Goal: Task Accomplishment & Management: Manage account settings

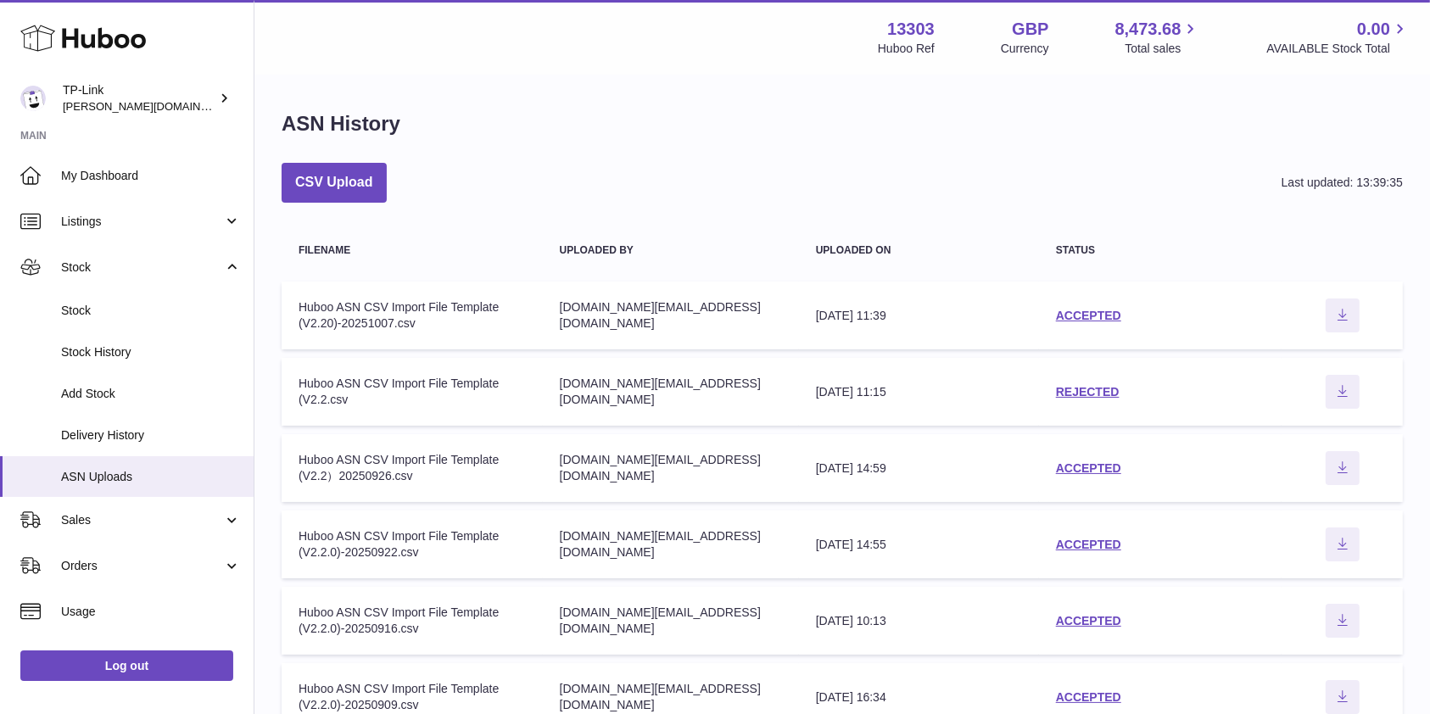
click at [521, 217] on div "CSV Upload Last updated: 13:39:35 Filename Uploaded by Uploaded on Status Filen…" at bounding box center [842, 604] width 1121 height 882
click at [129, 255] on link "Stock" at bounding box center [127, 267] width 254 height 46
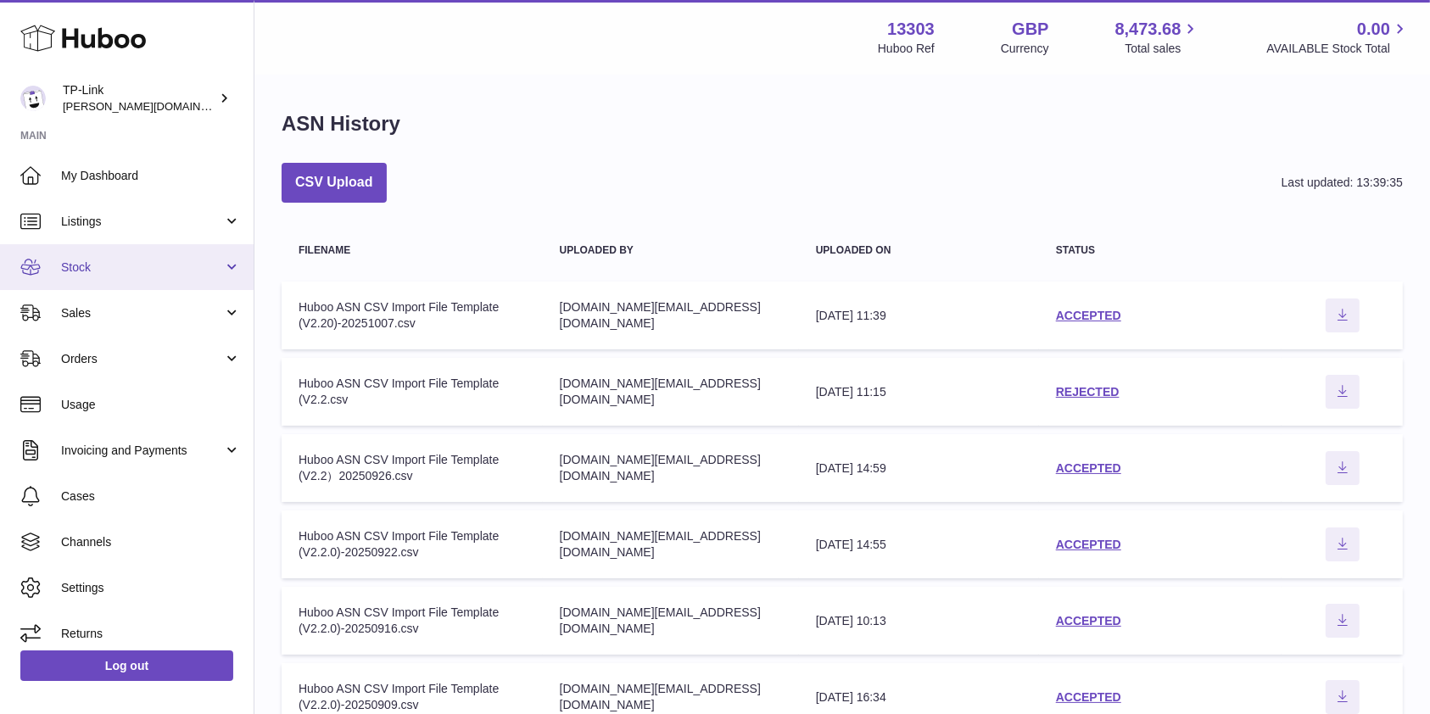
click at [129, 255] on link "Stock" at bounding box center [127, 267] width 254 height 46
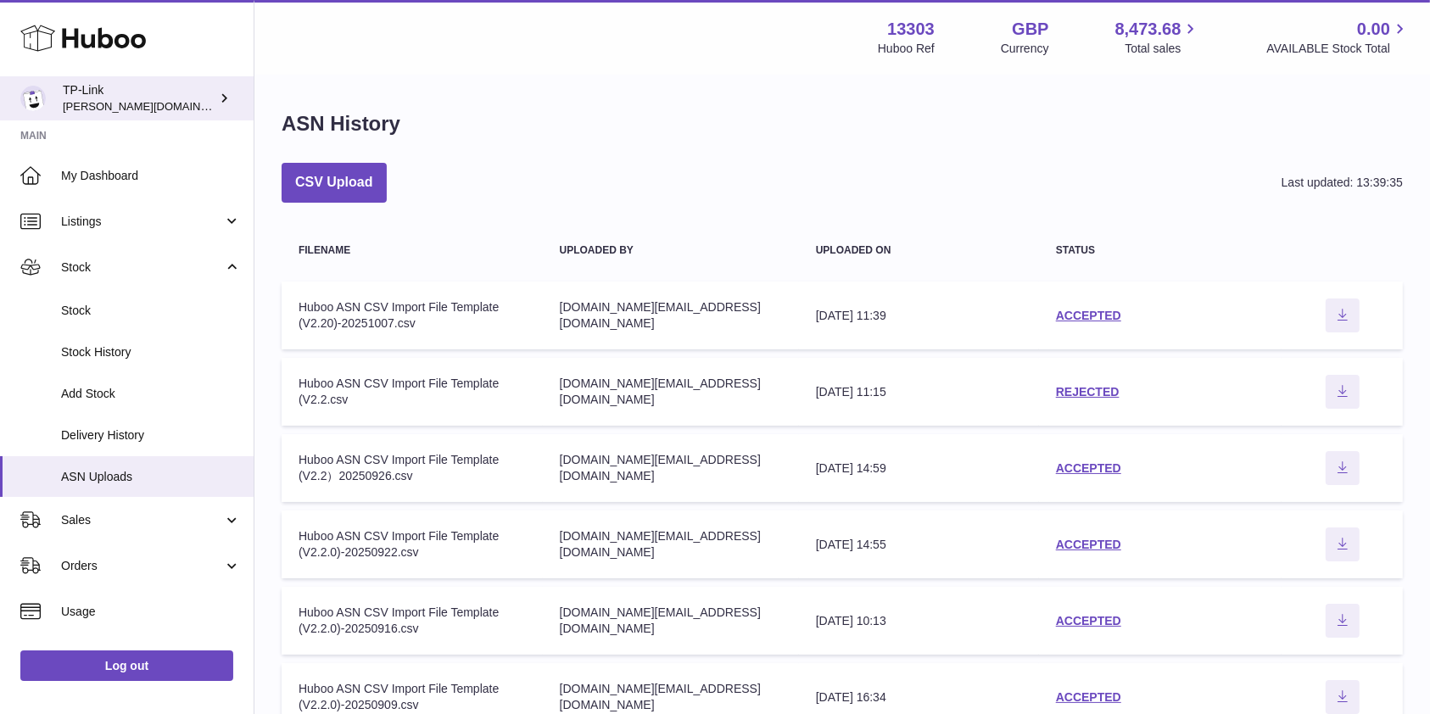
click at [127, 90] on div "TP-Link susie.li@tp-link.com" at bounding box center [139, 98] width 153 height 32
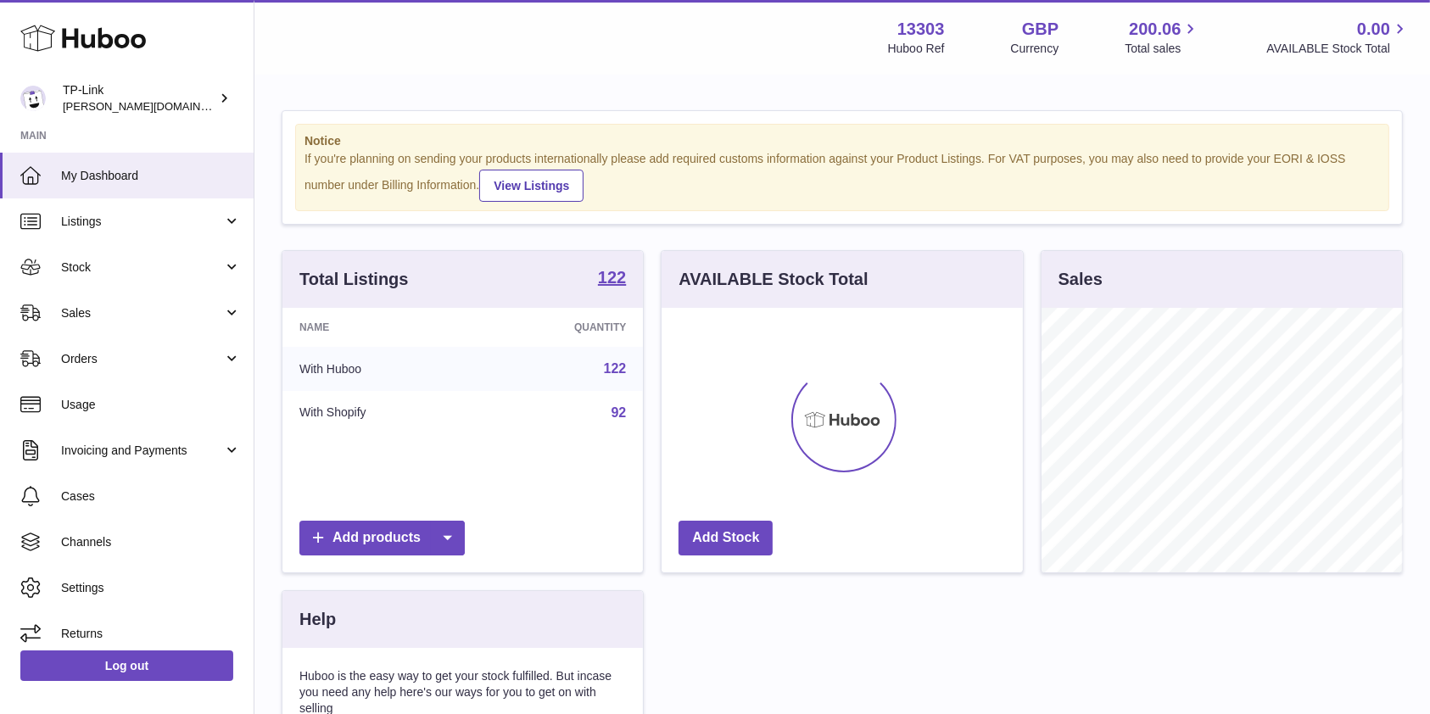
scroll to position [265, 360]
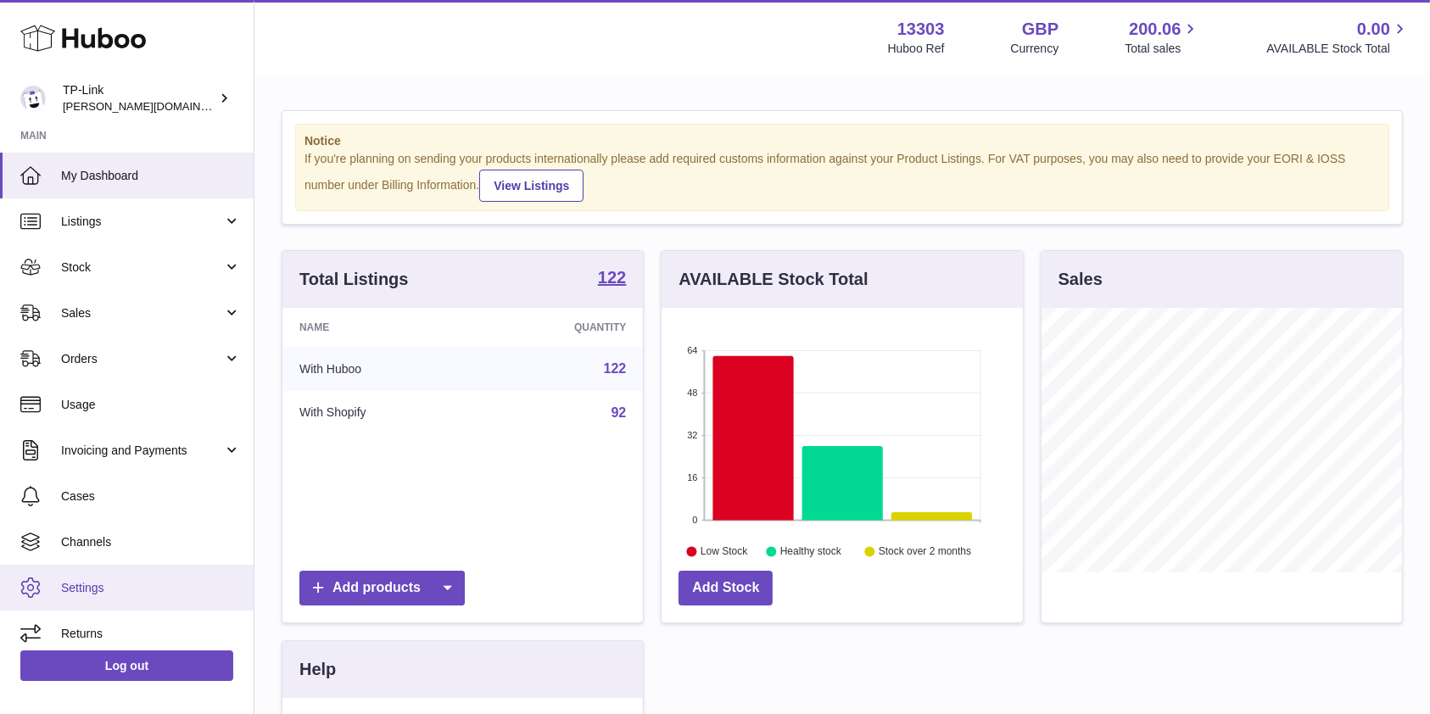
click at [129, 588] on span "Settings" at bounding box center [151, 588] width 180 height 16
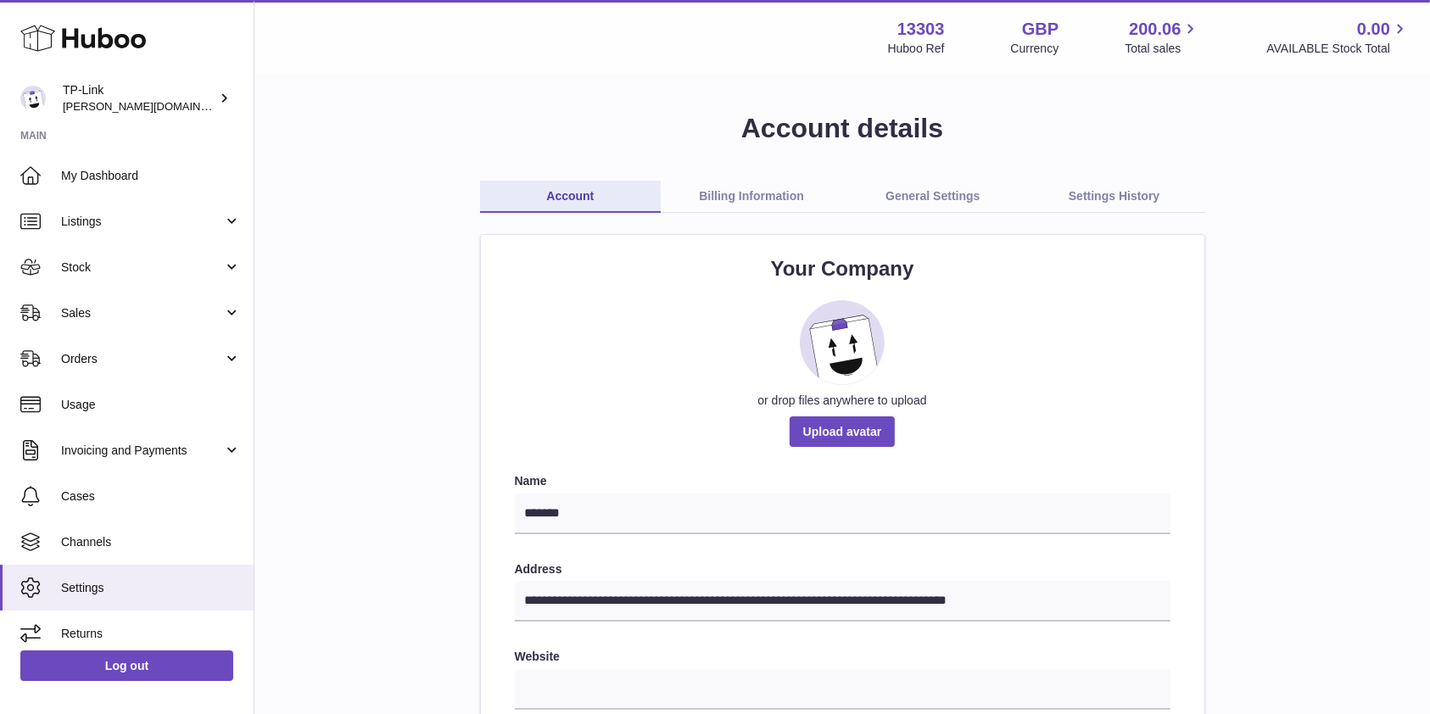
click at [944, 193] on link "General Settings" at bounding box center [932, 197] width 181 height 32
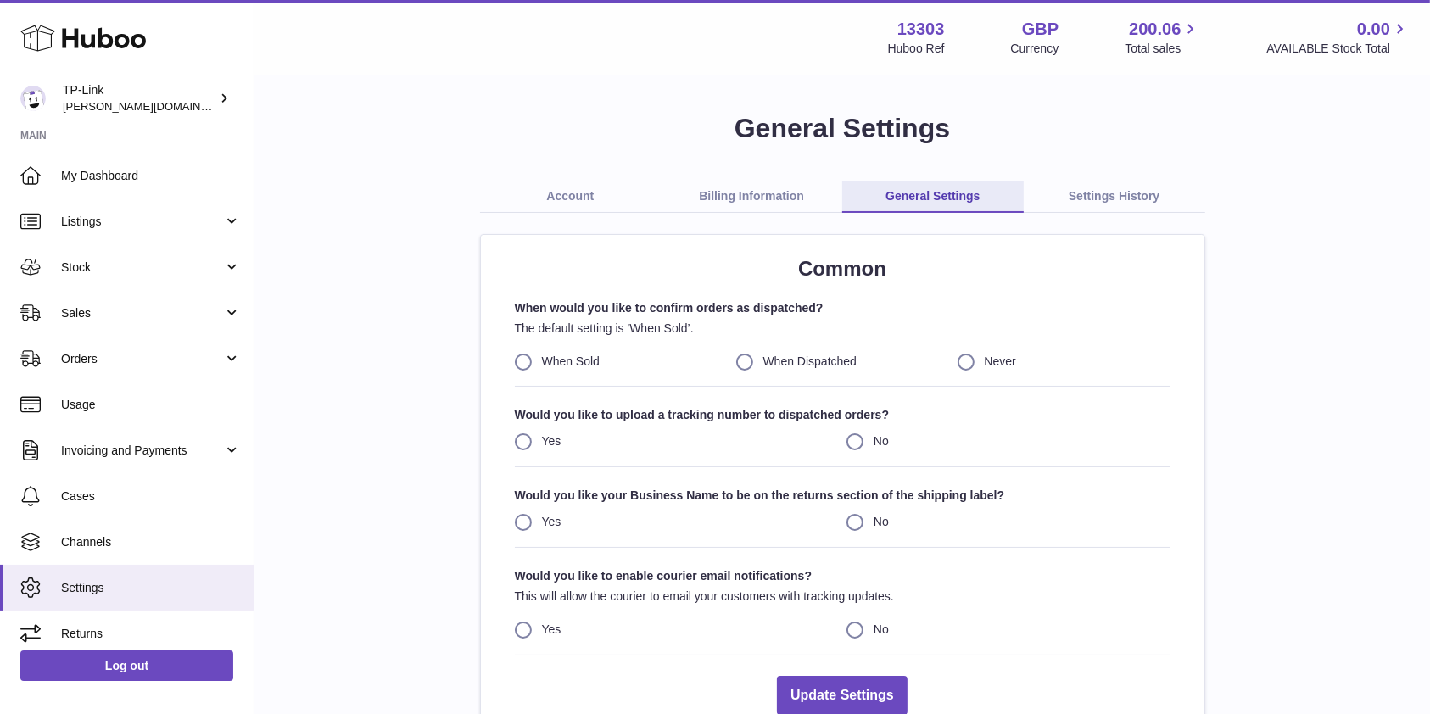
click at [944, 193] on link "General Settings" at bounding box center [932, 197] width 181 height 32
click at [1111, 202] on link "Settings History" at bounding box center [1113, 197] width 181 height 32
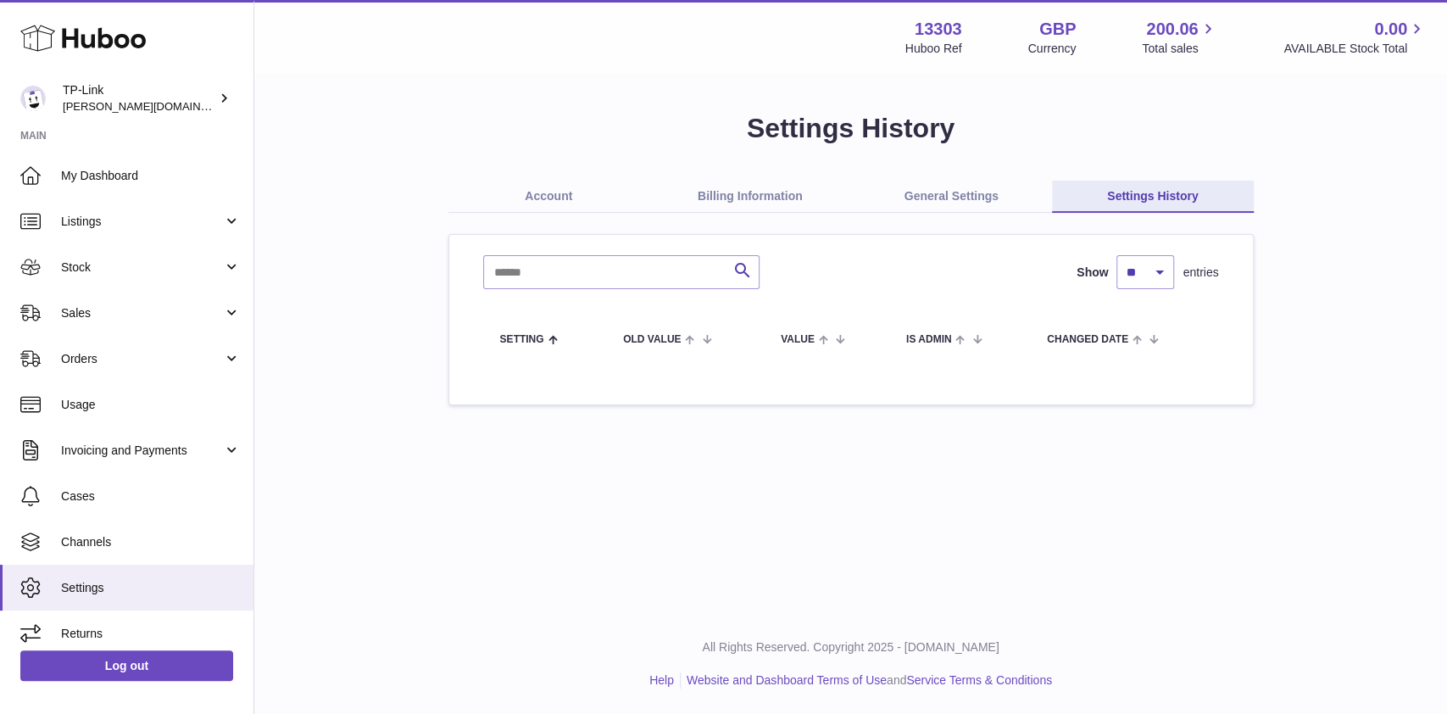
click at [747, 205] on link "Billing Information" at bounding box center [750, 197] width 202 height 32
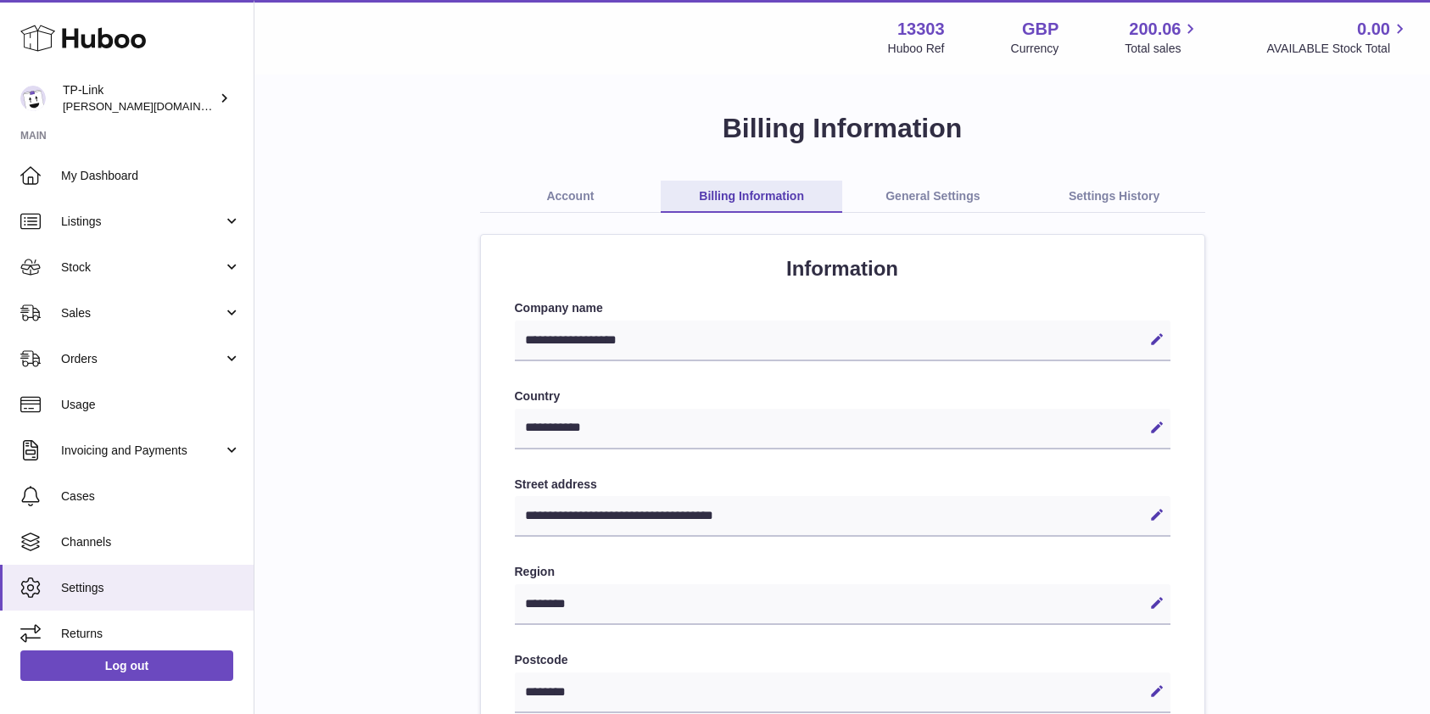
select select "**"
click at [577, 182] on link "Account" at bounding box center [570, 197] width 181 height 32
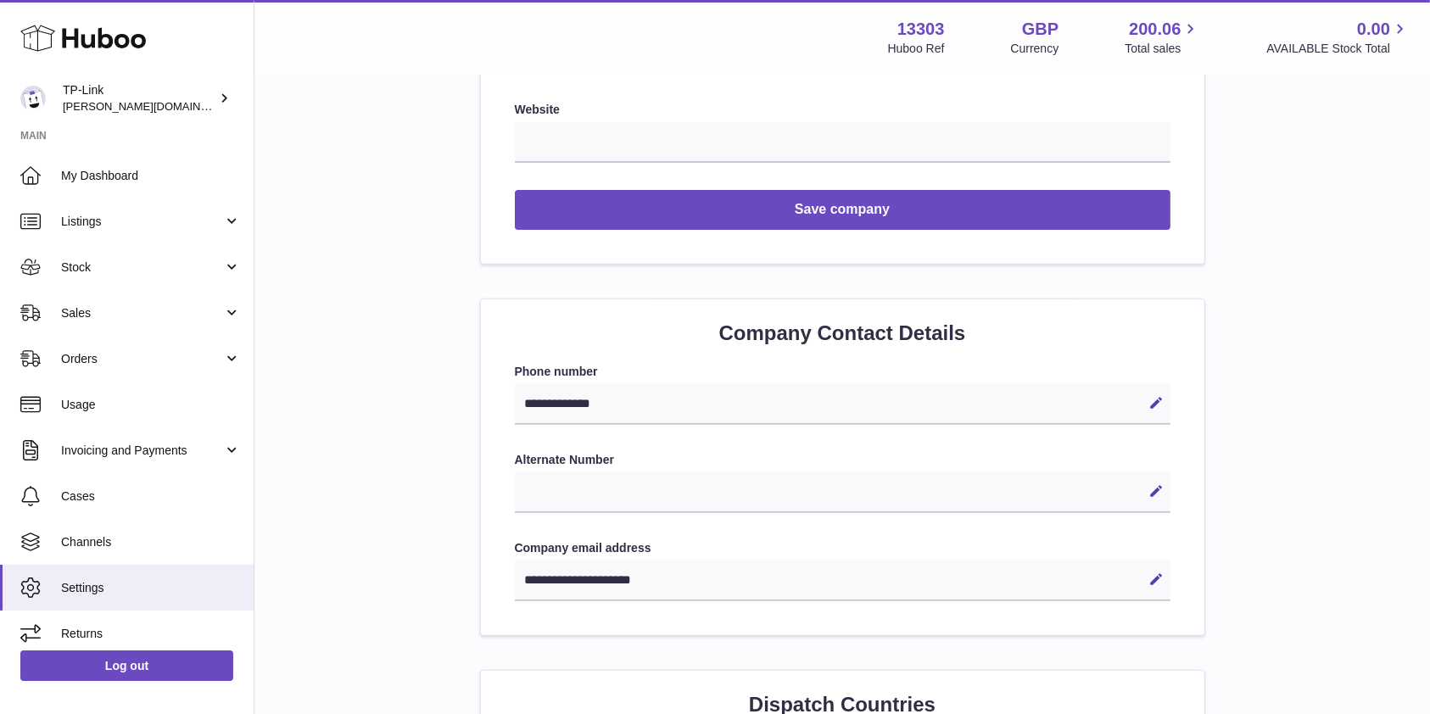
scroll to position [549, 0]
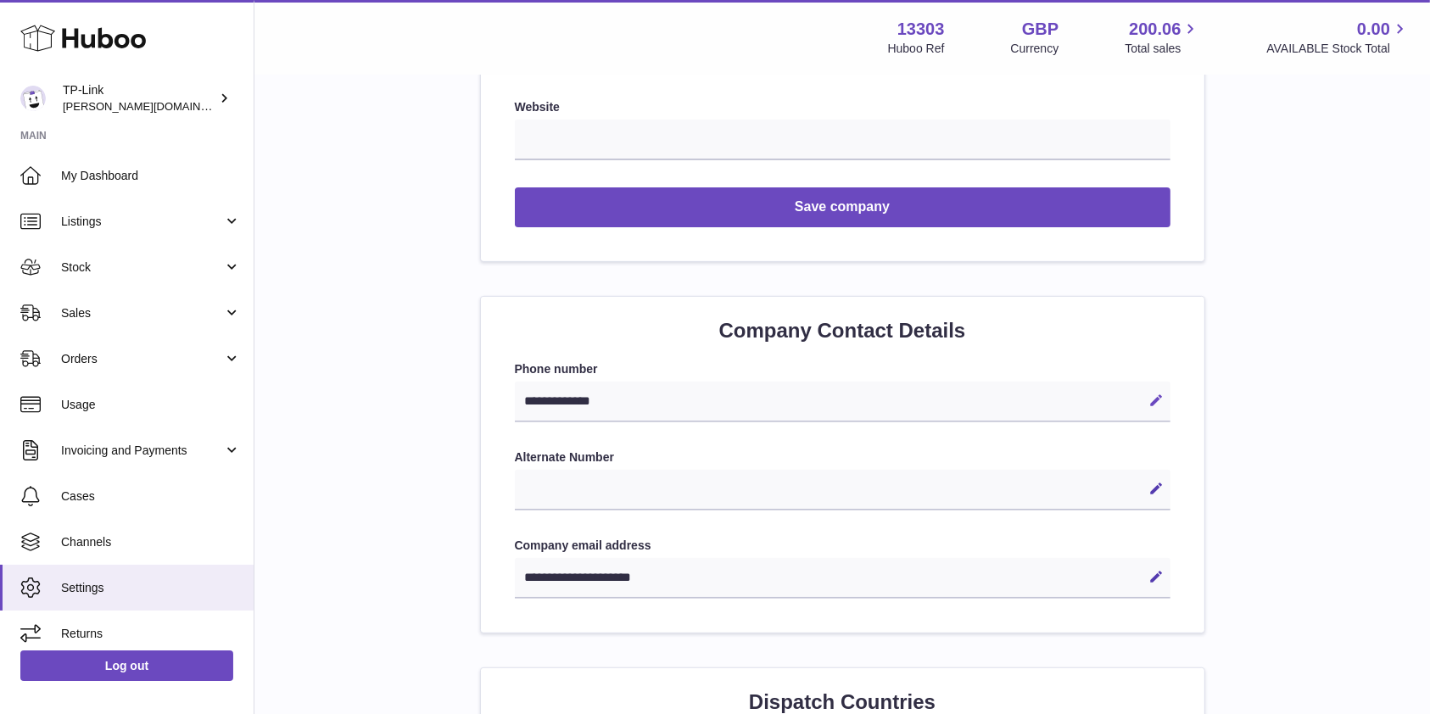
click at [1159, 393] on icon at bounding box center [1156, 400] width 15 height 15
click at [1129, 396] on icon at bounding box center [1129, 400] width 15 height 15
click at [1155, 402] on icon at bounding box center [1156, 400] width 15 height 15
type input "*"
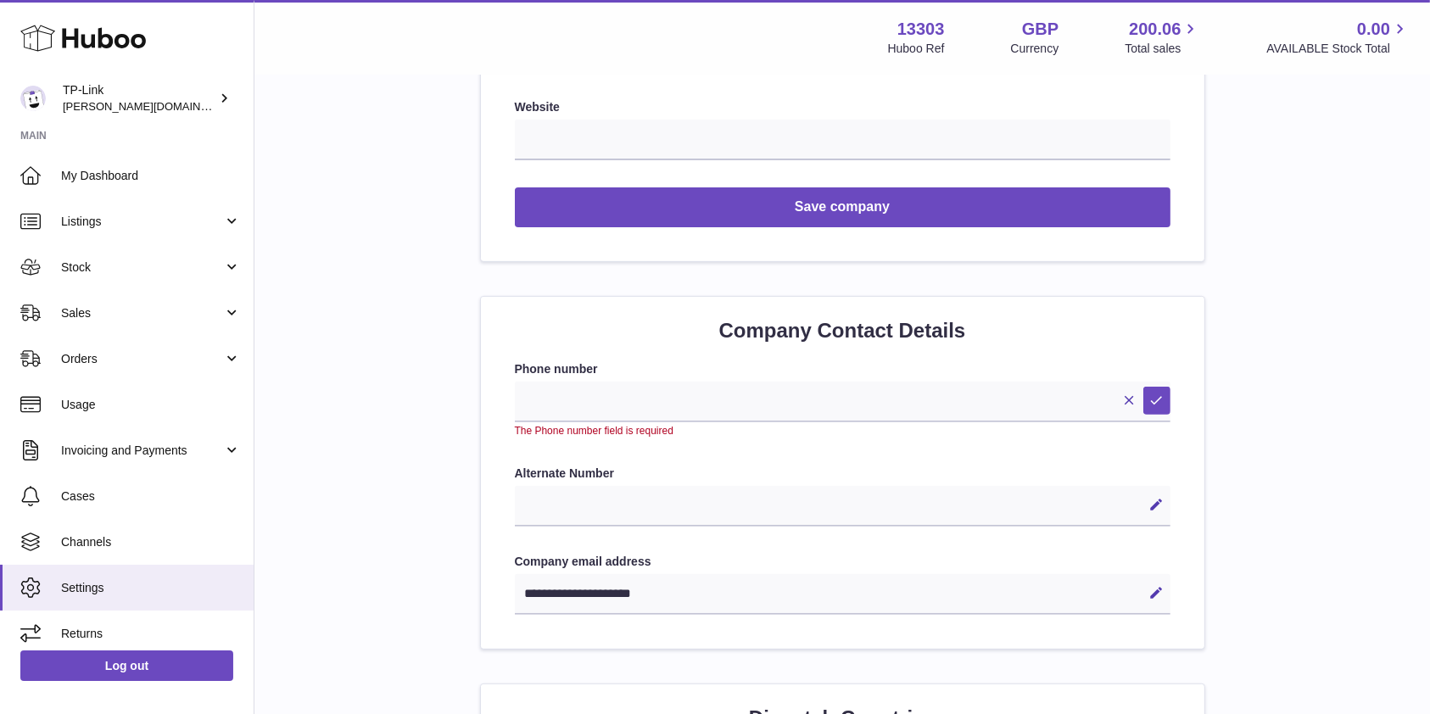
click at [1151, 587] on icon at bounding box center [1156, 592] width 15 height 15
click at [583, 595] on input "**********" at bounding box center [842, 594] width 655 height 41
type input "**********"
click at [855, 385] on input "text" at bounding box center [842, 402] width 655 height 41
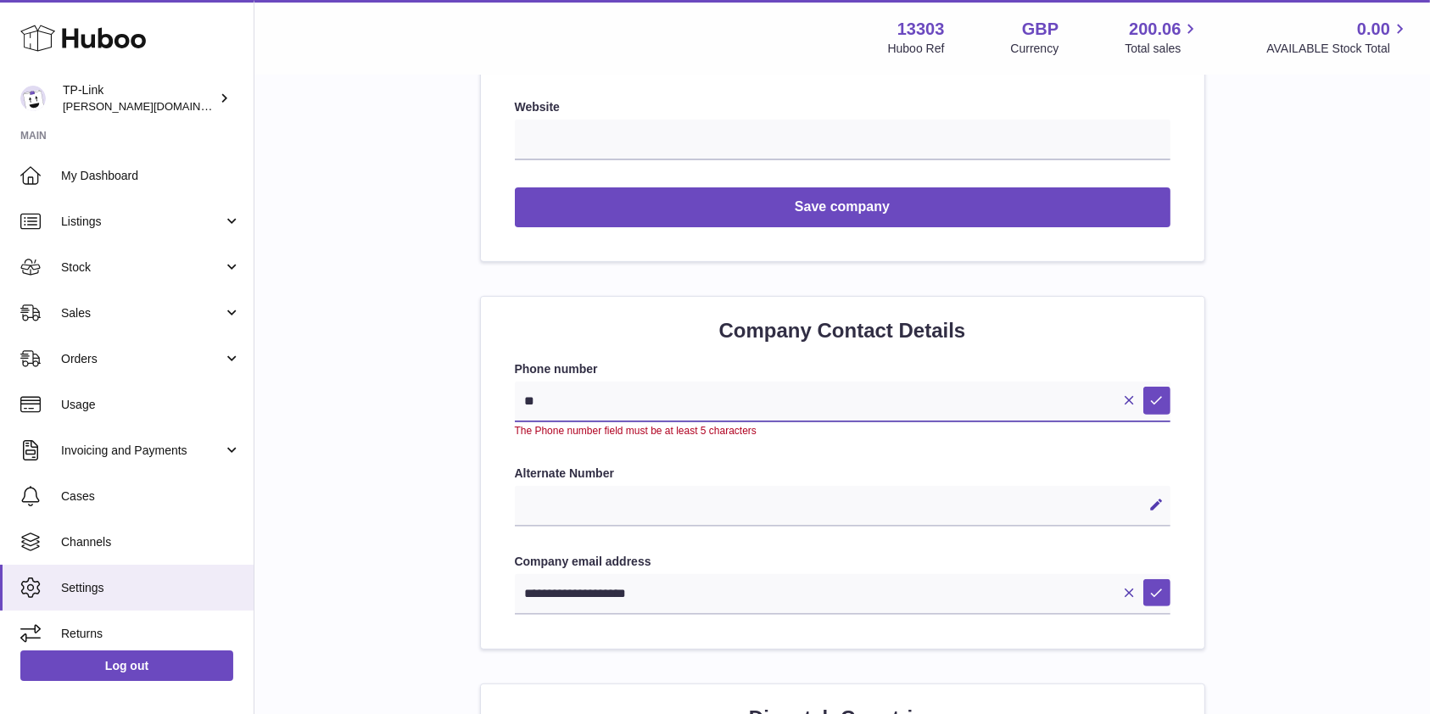
type input "*"
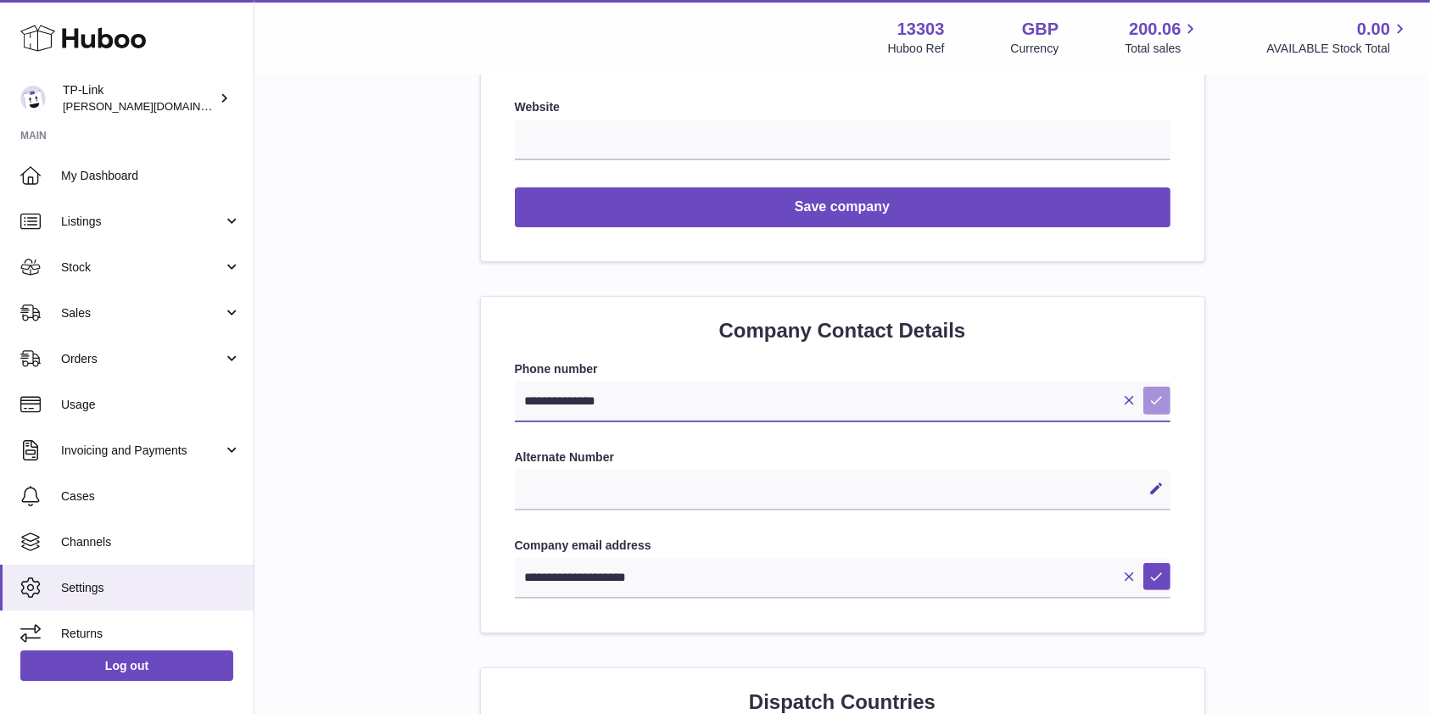
type input "**********"
click at [1156, 387] on button "Save" at bounding box center [1156, 400] width 27 height 27
click at [1151, 577] on icon at bounding box center [1156, 576] width 15 height 15
